Goal: Check status: Check status

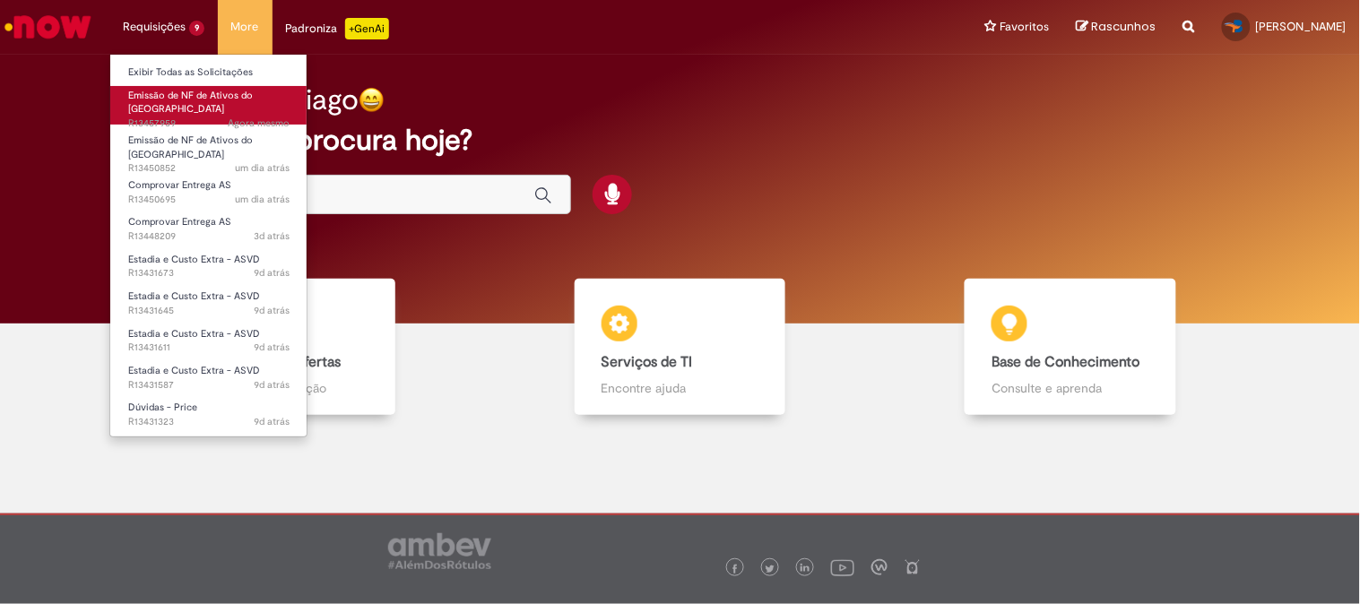
click at [171, 117] on span "Agora mesmo Agora mesmo R13457959" at bounding box center [208, 124] width 161 height 14
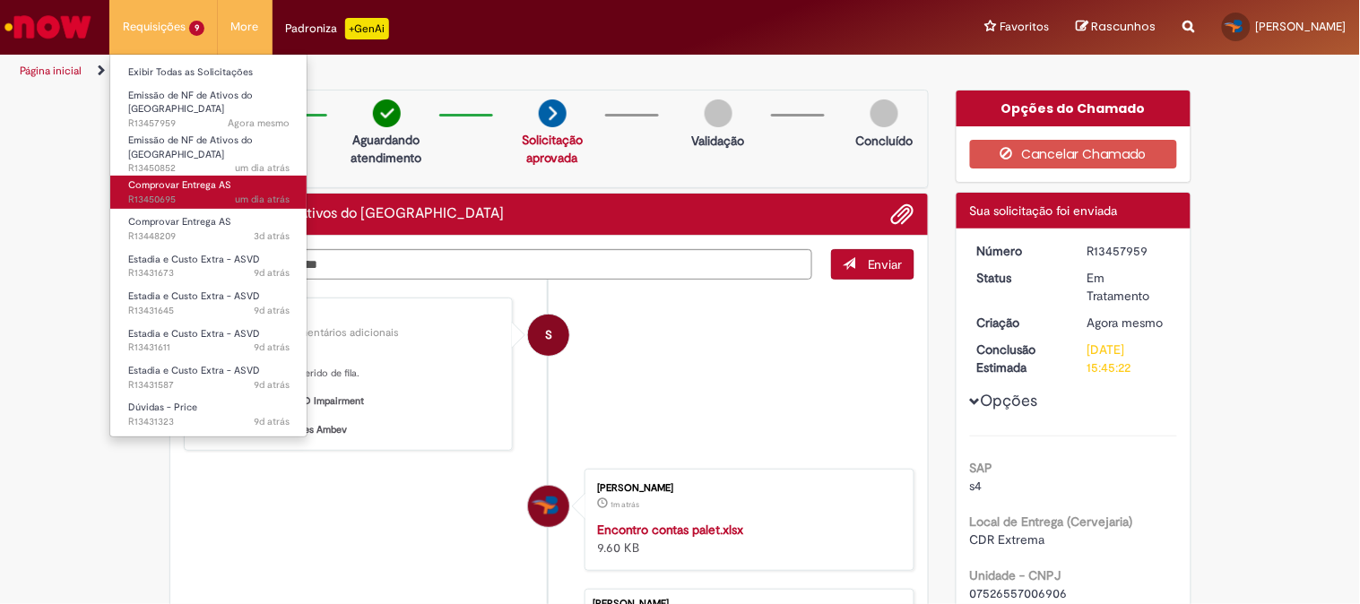
click at [221, 193] on span "um dia atrás um dia atrás R13450695" at bounding box center [208, 200] width 161 height 14
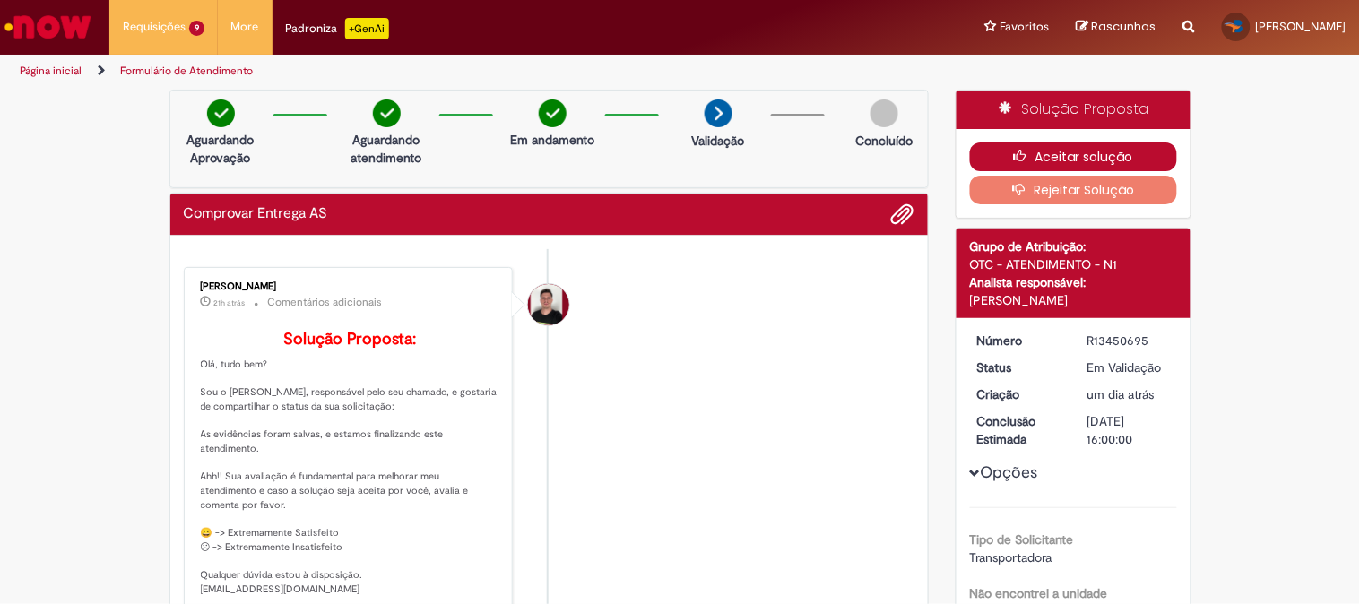
click at [1114, 151] on button "Aceitar solução" at bounding box center [1073, 157] width 207 height 29
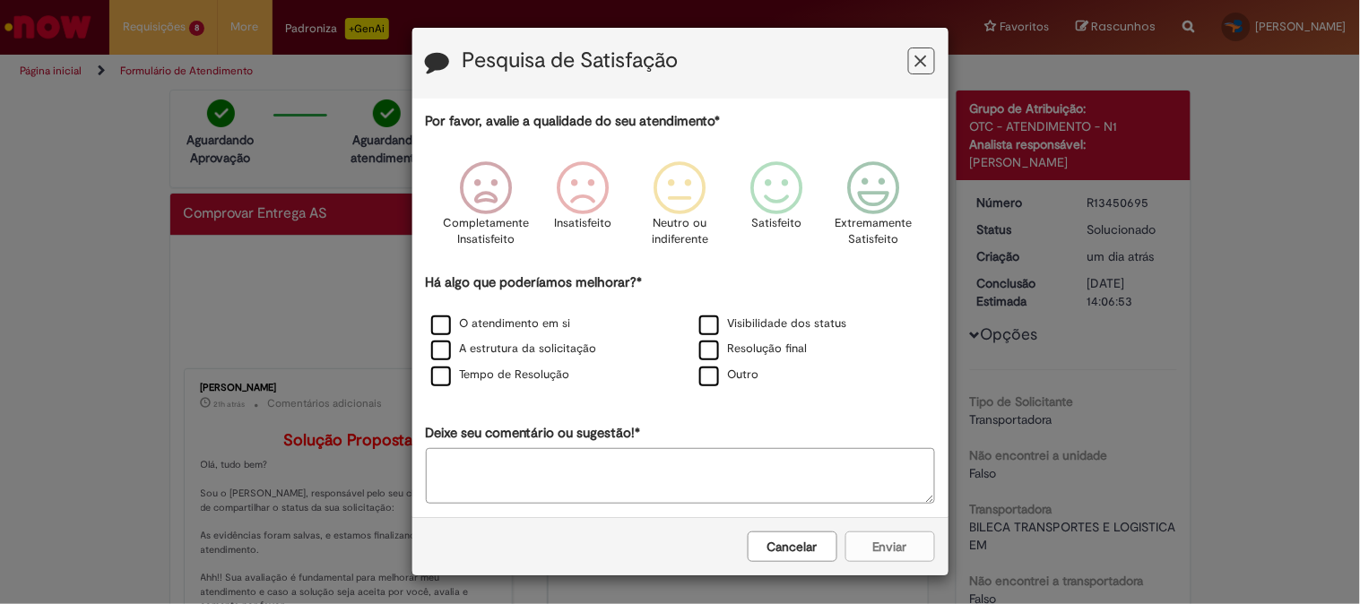
click at [918, 58] on icon "Feedback" at bounding box center [921, 61] width 12 height 19
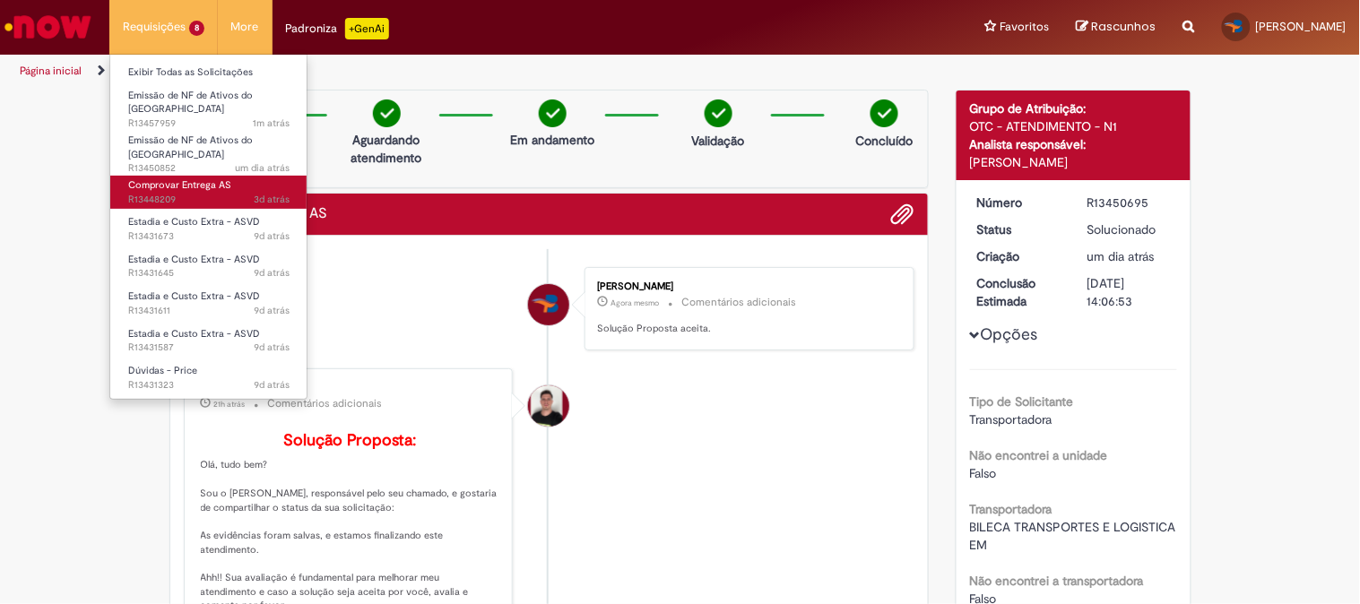
click at [169, 193] on span "3d atrás 3 dias atrás R13448209" at bounding box center [208, 200] width 161 height 14
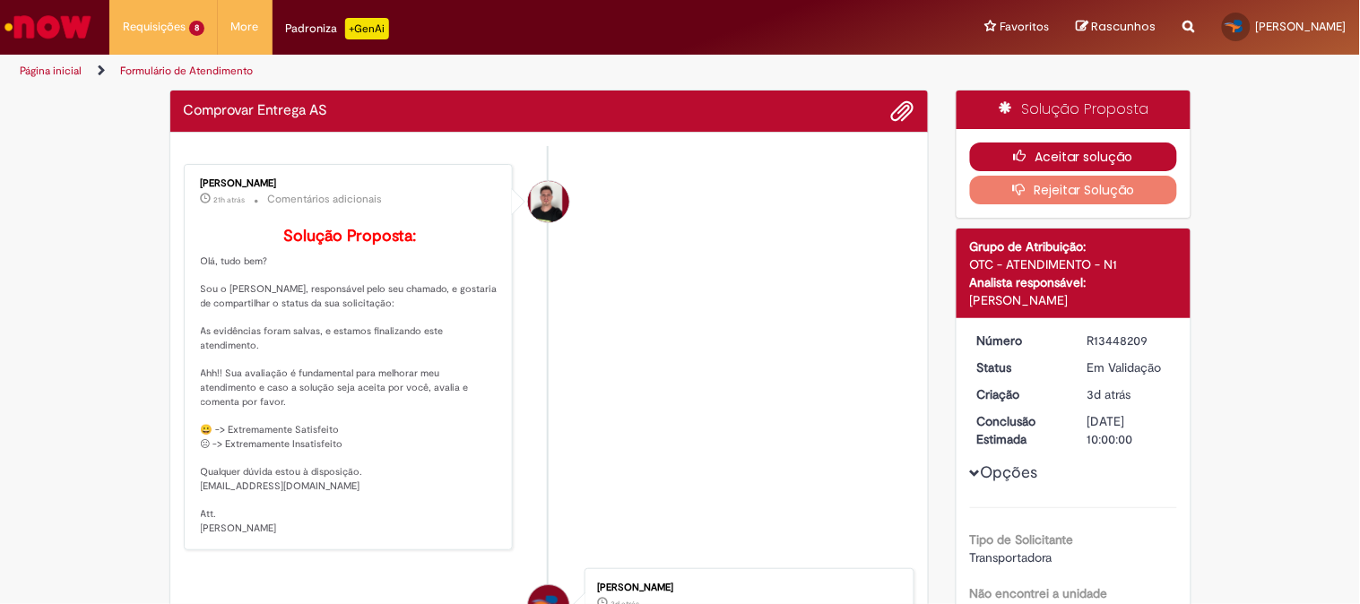
click at [1123, 156] on button "Aceitar solução" at bounding box center [1073, 157] width 207 height 29
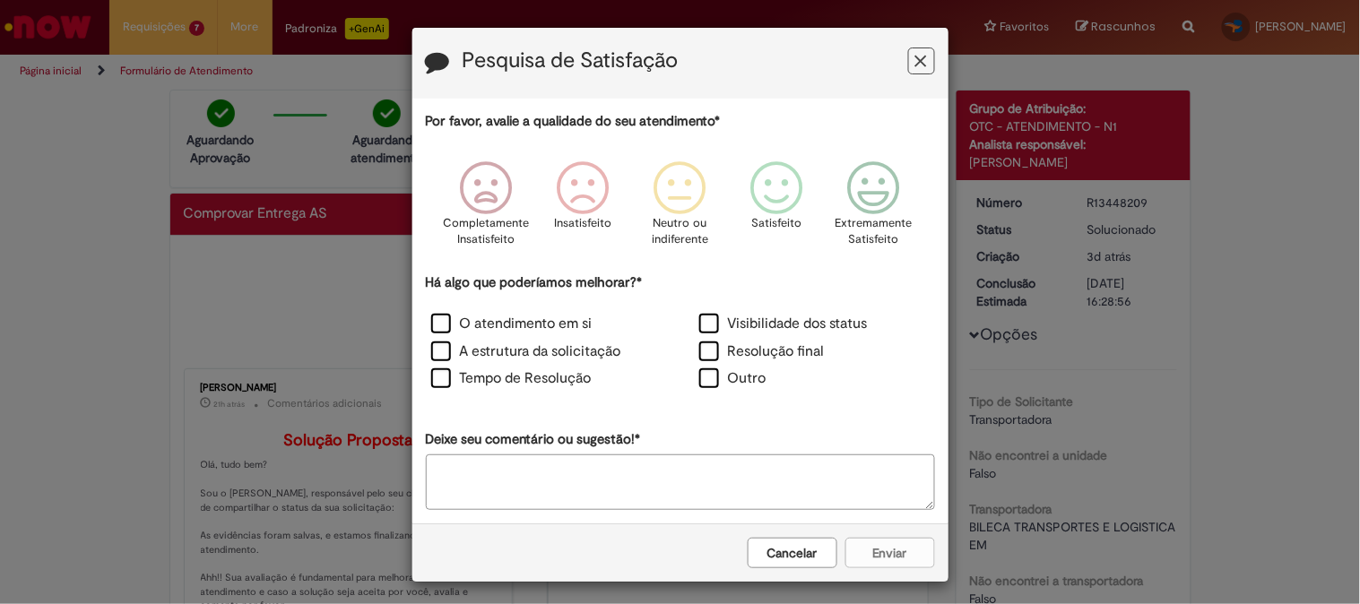
click at [915, 56] on icon "Feedback" at bounding box center [921, 61] width 12 height 19
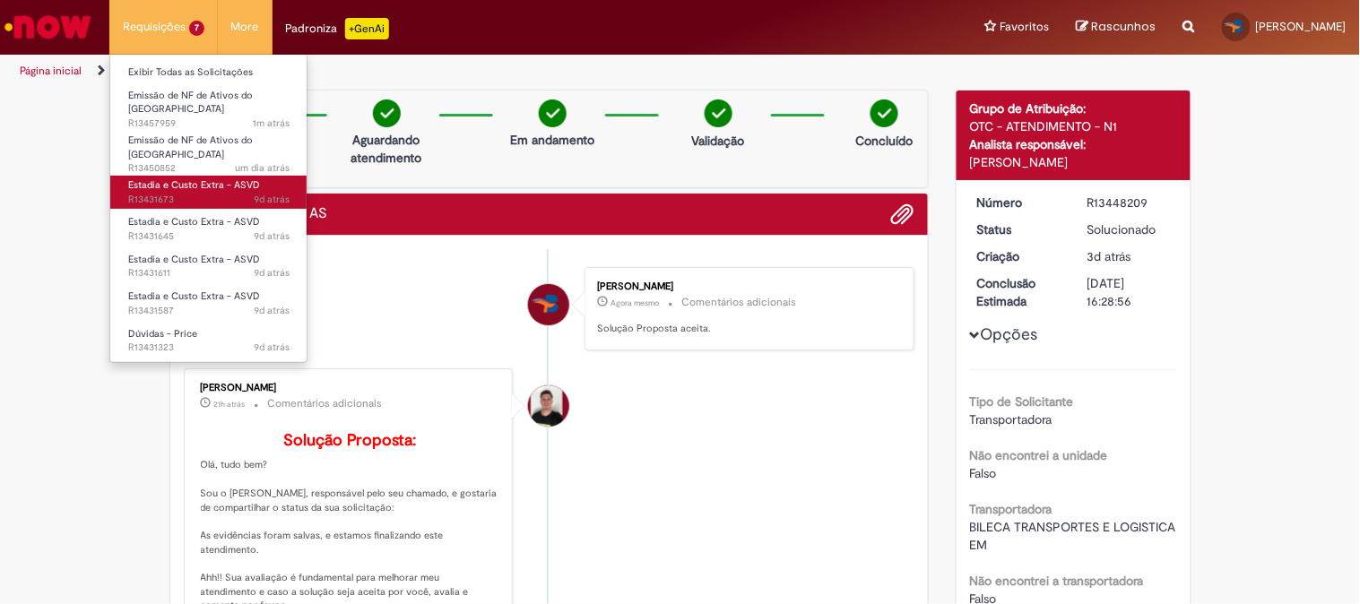
click at [181, 178] on span "Estadia e Custo Extra - ASVD" at bounding box center [194, 184] width 132 height 13
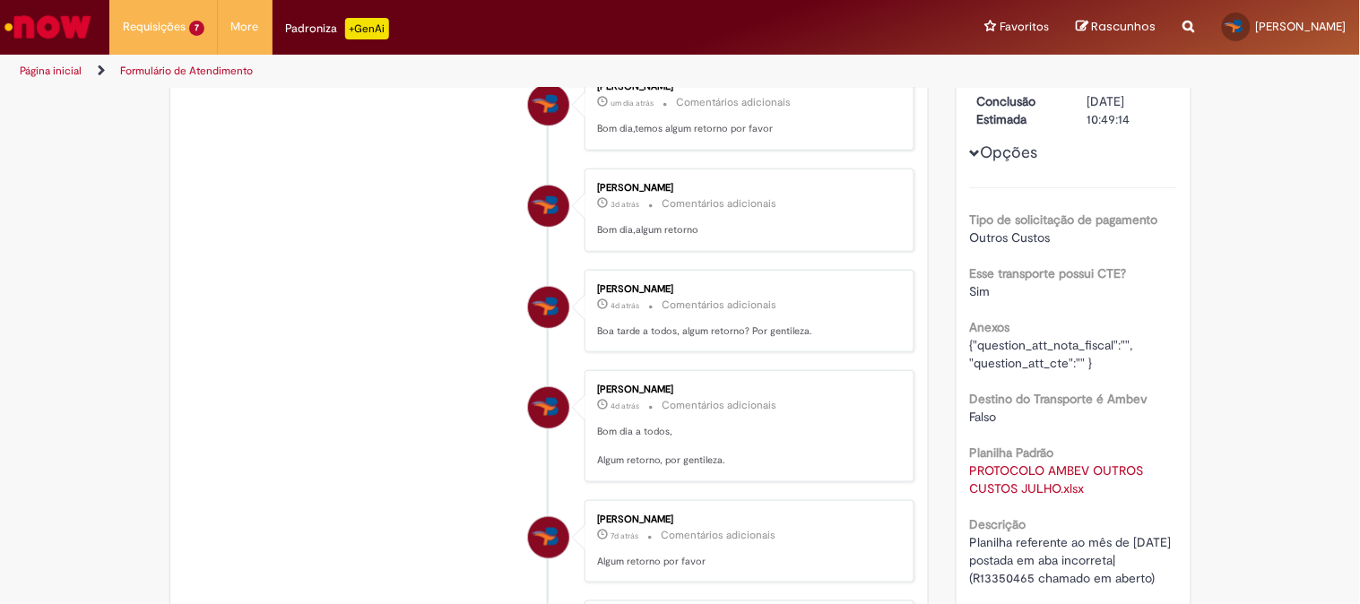
scroll to position [299, 0]
